Goal: Task Accomplishment & Management: Use online tool/utility

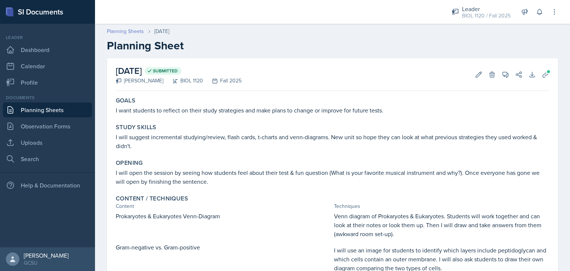
click at [119, 28] on link "Planning Sheets" at bounding box center [125, 31] width 37 height 8
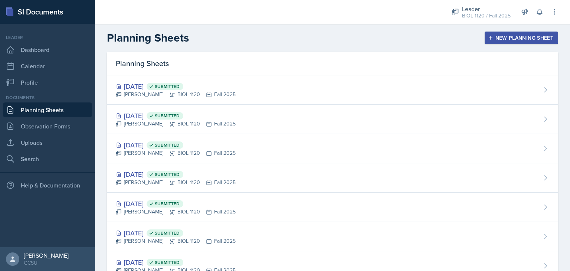
click at [508, 36] on div "New Planning Sheet" at bounding box center [522, 38] width 64 height 6
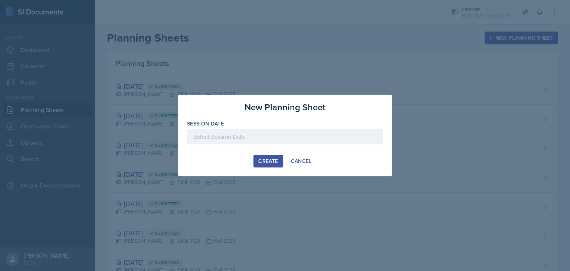
click at [305, 143] on div at bounding box center [285, 137] width 196 height 16
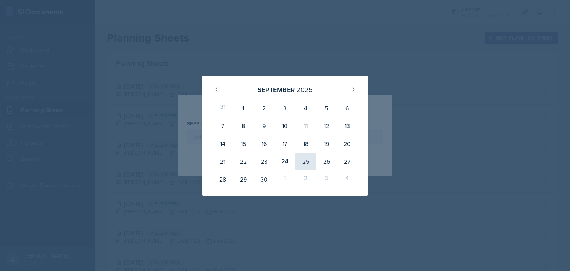
click at [307, 158] on div "25" at bounding box center [306, 162] width 21 height 18
type input "[DATE]"
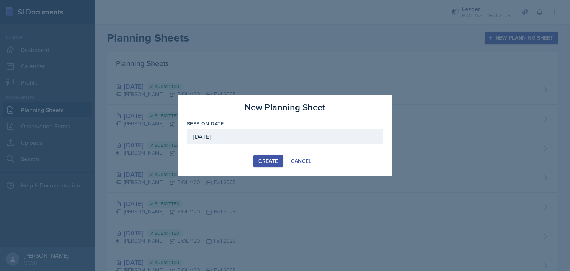
click at [267, 160] on div "Create" at bounding box center [268, 161] width 20 height 6
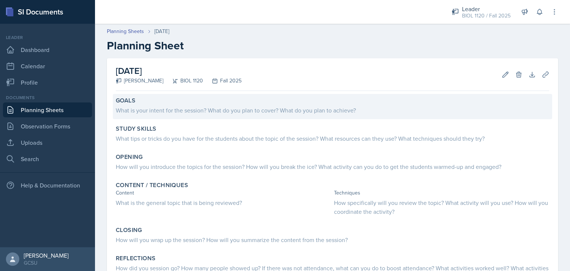
click at [309, 106] on div "What is your intent for the session? What do you plan to cover? What do you pla…" at bounding box center [333, 110] width 434 height 9
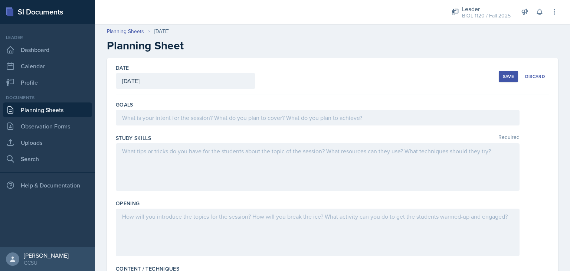
click at [191, 116] on div at bounding box center [318, 118] width 404 height 16
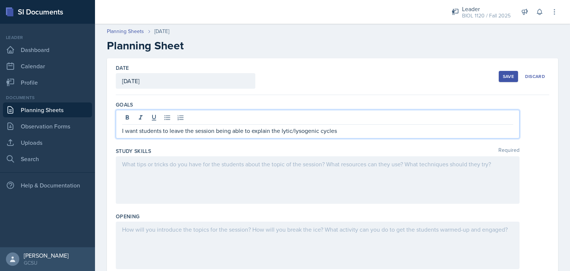
click at [350, 131] on p "I want students to leave the session being able to explain the lytic/lysogenic …" at bounding box center [317, 130] width 391 height 9
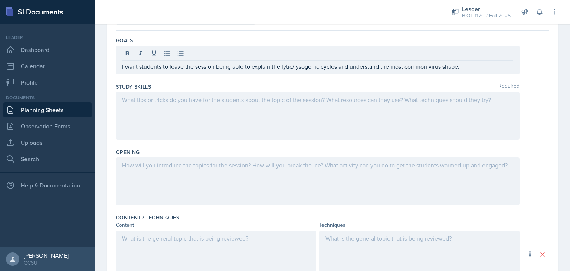
scroll to position [70, 0]
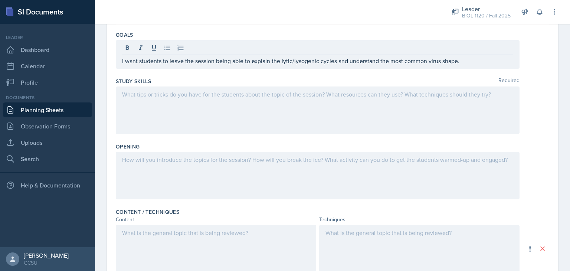
click at [407, 94] on p at bounding box center [317, 94] width 391 height 9
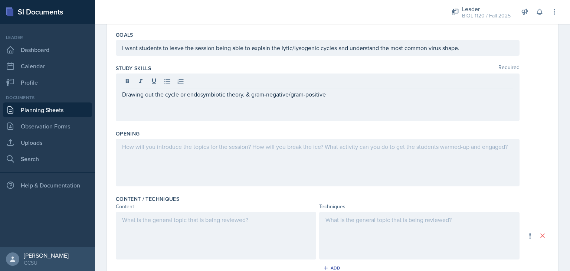
click at [313, 133] on div "Opening" at bounding box center [333, 133] width 434 height 7
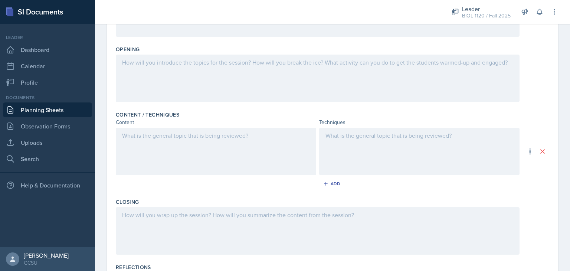
scroll to position [154, 0]
click at [172, 69] on div at bounding box center [318, 78] width 404 height 48
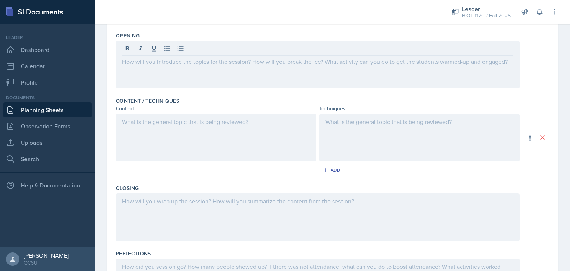
click at [150, 129] on div at bounding box center [216, 138] width 200 height 48
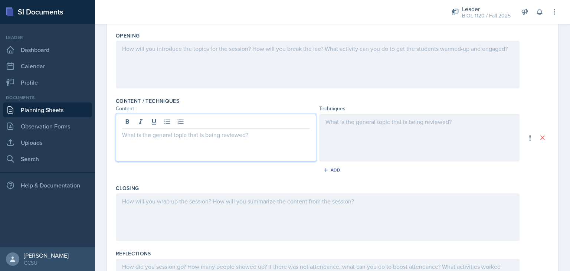
scroll to position [180, 0]
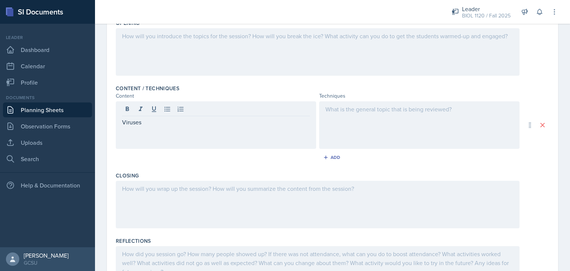
click at [414, 114] on div at bounding box center [419, 125] width 200 height 48
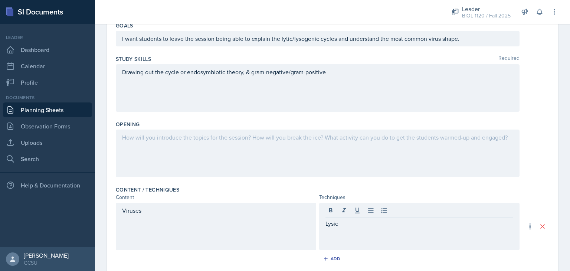
scroll to position [64, 0]
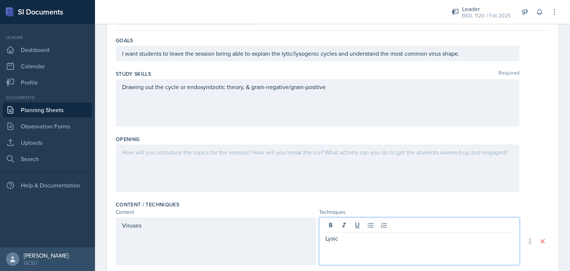
click at [353, 239] on p "Lysic" at bounding box center [420, 238] width 188 height 9
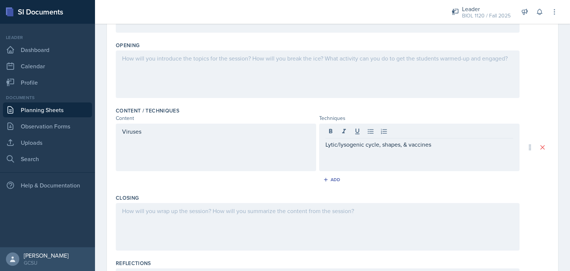
scroll to position [160, 0]
click at [212, 136] on div "Viruses" at bounding box center [216, 146] width 200 height 48
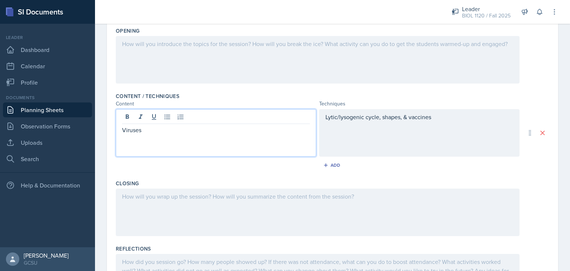
click at [196, 177] on div "Closing" at bounding box center [333, 209] width 434 height 65
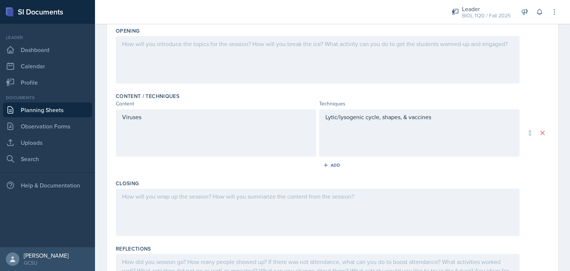
click at [135, 137] on div "Viruses" at bounding box center [216, 125] width 188 height 27
click at [374, 150] on div "Lytic/lysogenic cycle, shapes, & vaccines" at bounding box center [419, 133] width 200 height 48
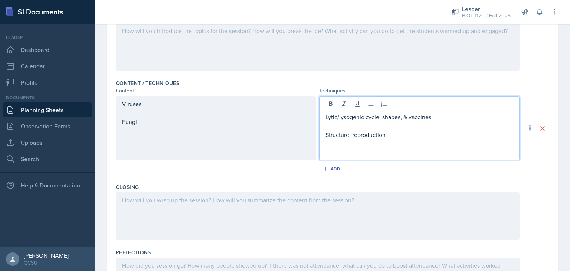
click at [403, 133] on p "Structure, reproduction" at bounding box center [420, 134] width 188 height 9
click at [330, 154] on p "Multalism & [MEDICAL_DATA]" at bounding box center [420, 152] width 188 height 9
click at [241, 152] on div "Viruses Fungi" at bounding box center [216, 128] width 200 height 64
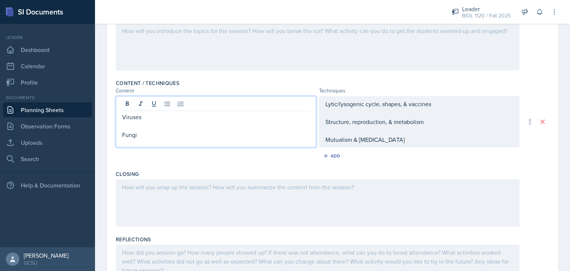
scroll to position [198, 0]
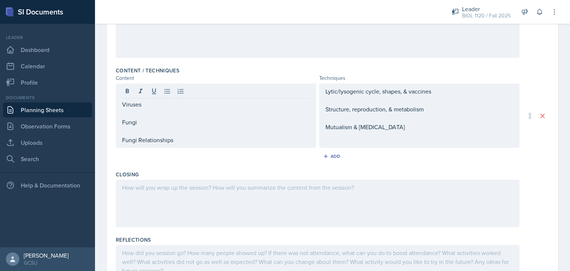
click at [241, 152] on div "Add" at bounding box center [333, 158] width 434 height 14
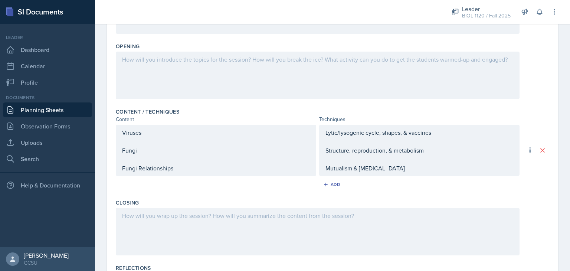
scroll to position [156, 0]
click at [420, 79] on div at bounding box center [318, 76] width 404 height 48
